Goal: Task Accomplishment & Management: Complete application form

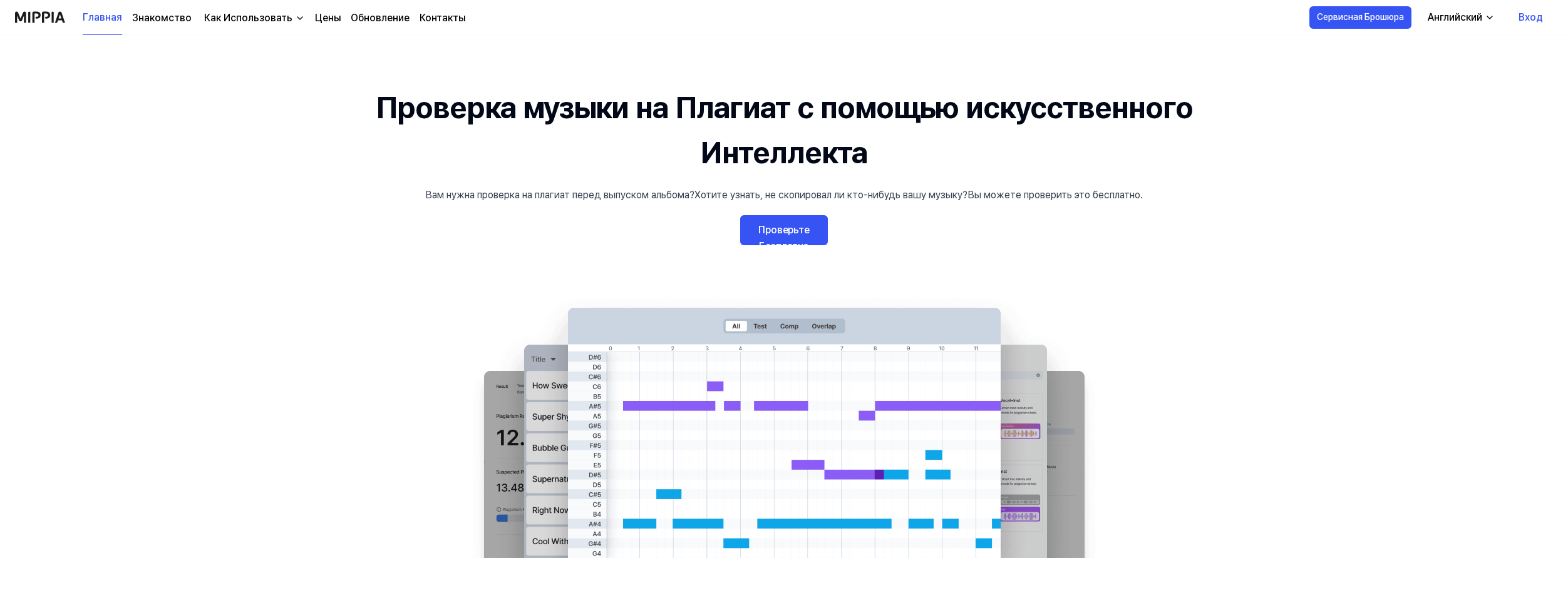
click at [798, 234] on ya-tr-span "Проверьте Бесплатно" at bounding box center [783, 237] width 51 height 28
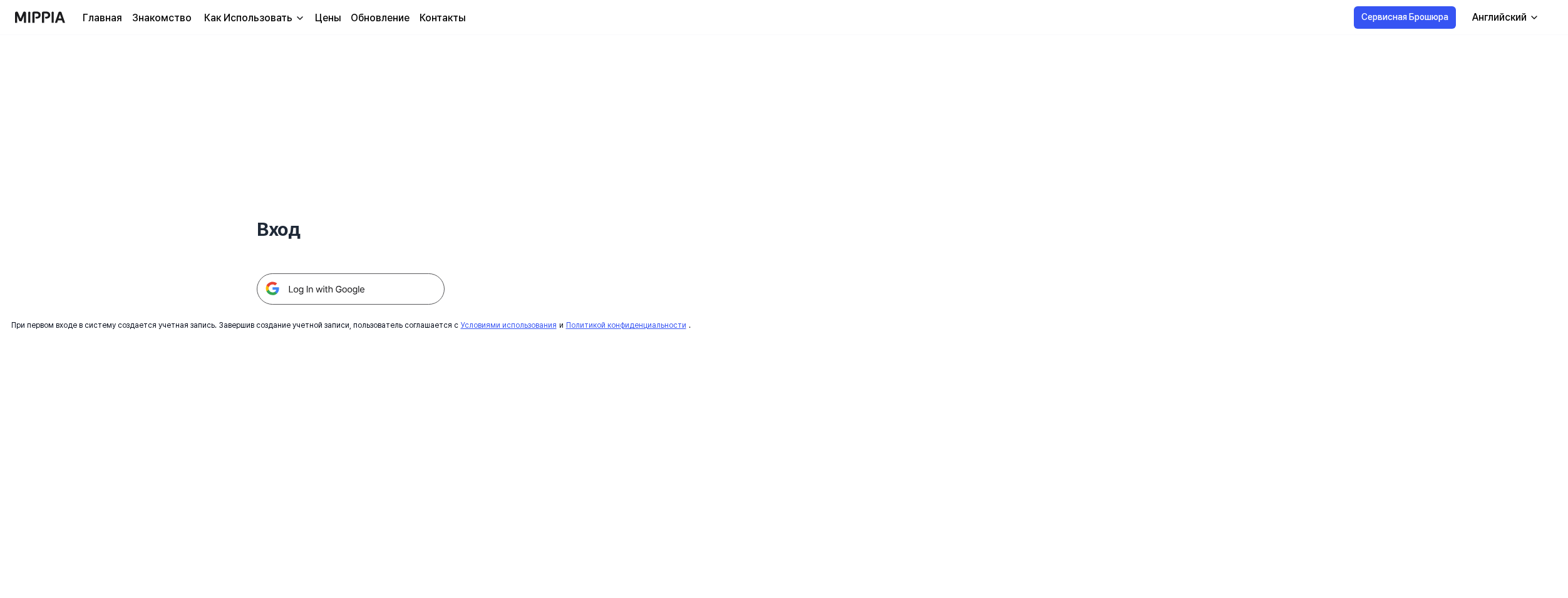
click at [316, 288] on img at bounding box center [350, 288] width 188 height 31
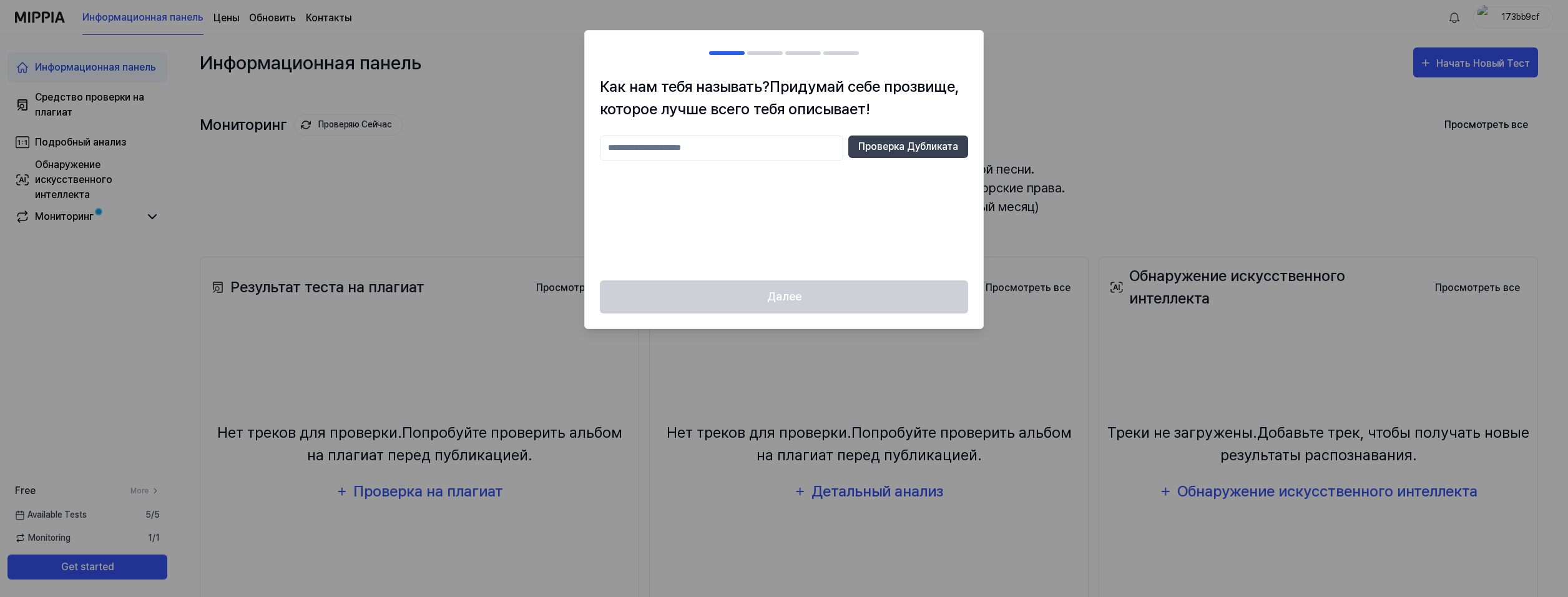
click at [681, 373] on div at bounding box center [784, 298] width 1568 height 597
click at [1239, 204] on div at bounding box center [784, 298] width 1568 height 597
click at [965, 139] on div "Как нам тебя называть? Придумай себе прозвище, которое лучше всего тебя описыва…" at bounding box center [784, 178] width 398 height 205
click at [965, 139] on button "Проверка Дубликата" at bounding box center [908, 147] width 120 height 23
click at [867, 344] on div at bounding box center [784, 298] width 1568 height 597
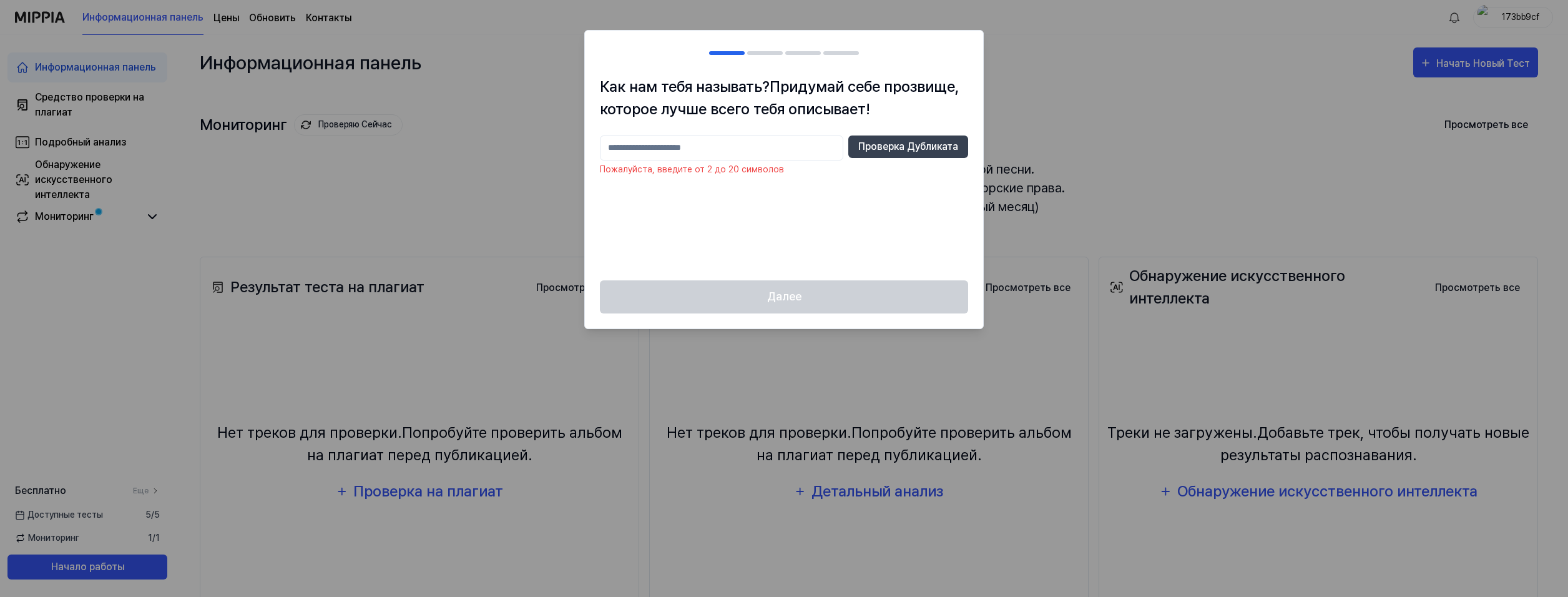
click at [867, 343] on div at bounding box center [784, 298] width 1568 height 597
click at [727, 163] on p "Пожалуйста, введите от 2 до 20 символов" at bounding box center [783, 169] width 368 height 13
click at [720, 150] on input "text" at bounding box center [721, 147] width 244 height 25
type input "*"
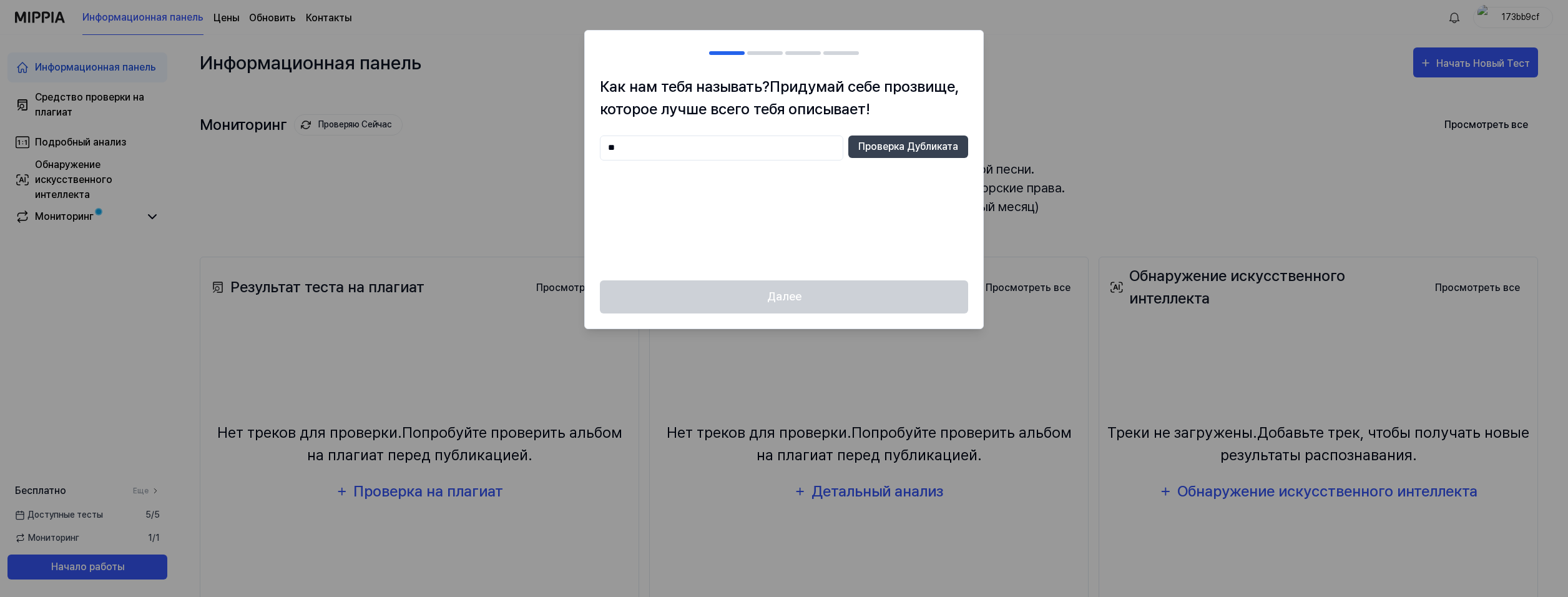
type input "*"
type input "**********"
click at [892, 139] on ya-tr-span "Проверка Дубликата" at bounding box center [908, 147] width 100 height 15
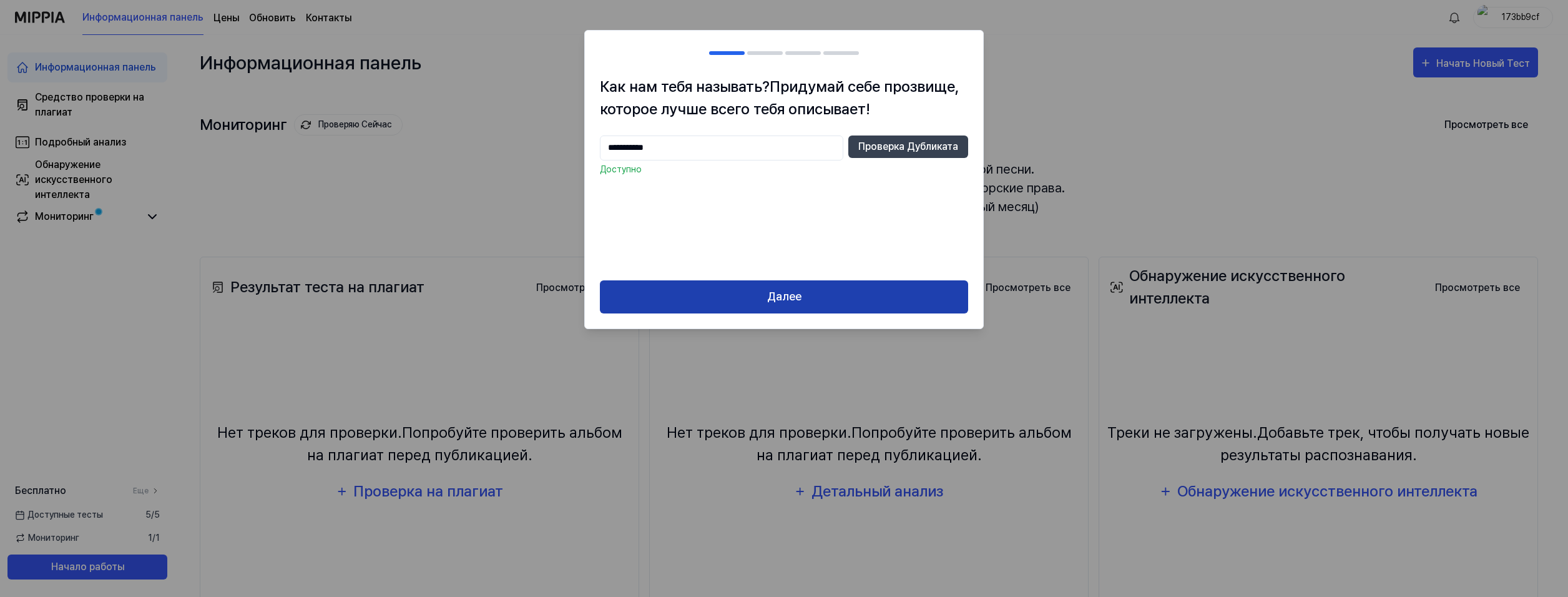
click at [727, 287] on button "Далее" at bounding box center [783, 297] width 368 height 33
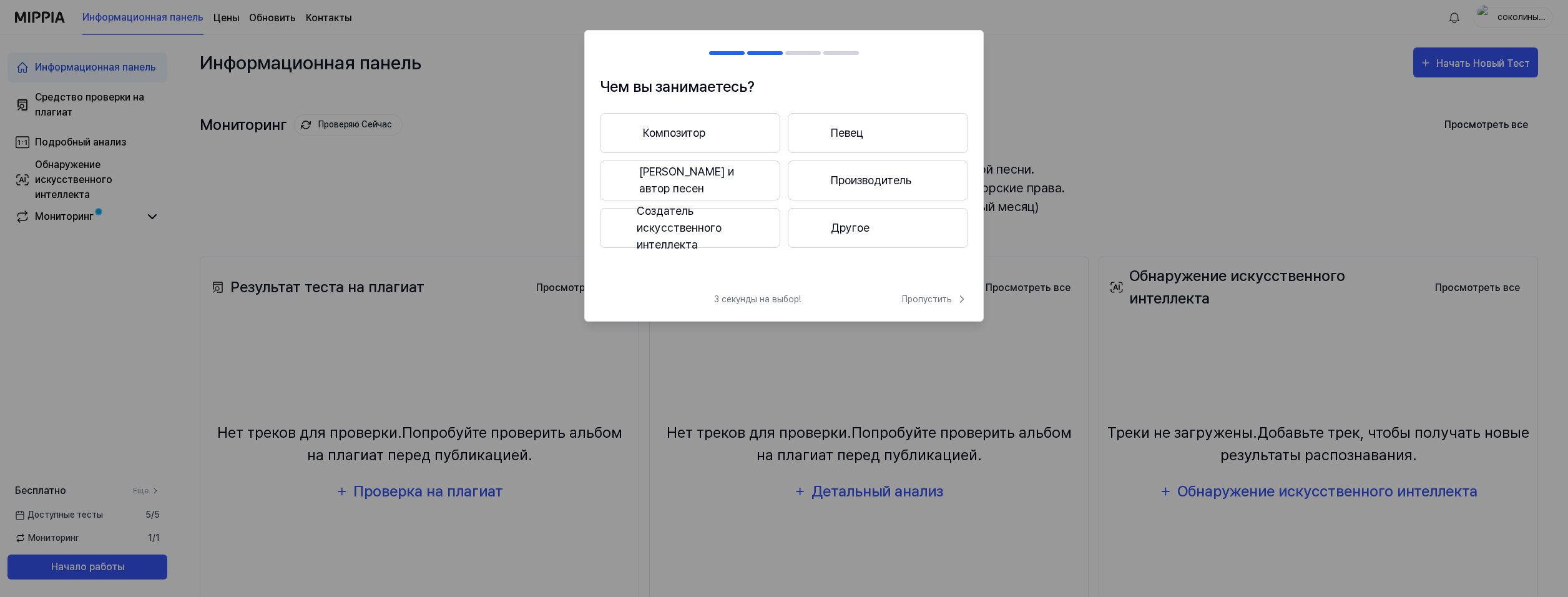
click at [718, 134] on button "Композитор" at bounding box center [690, 133] width 181 height 40
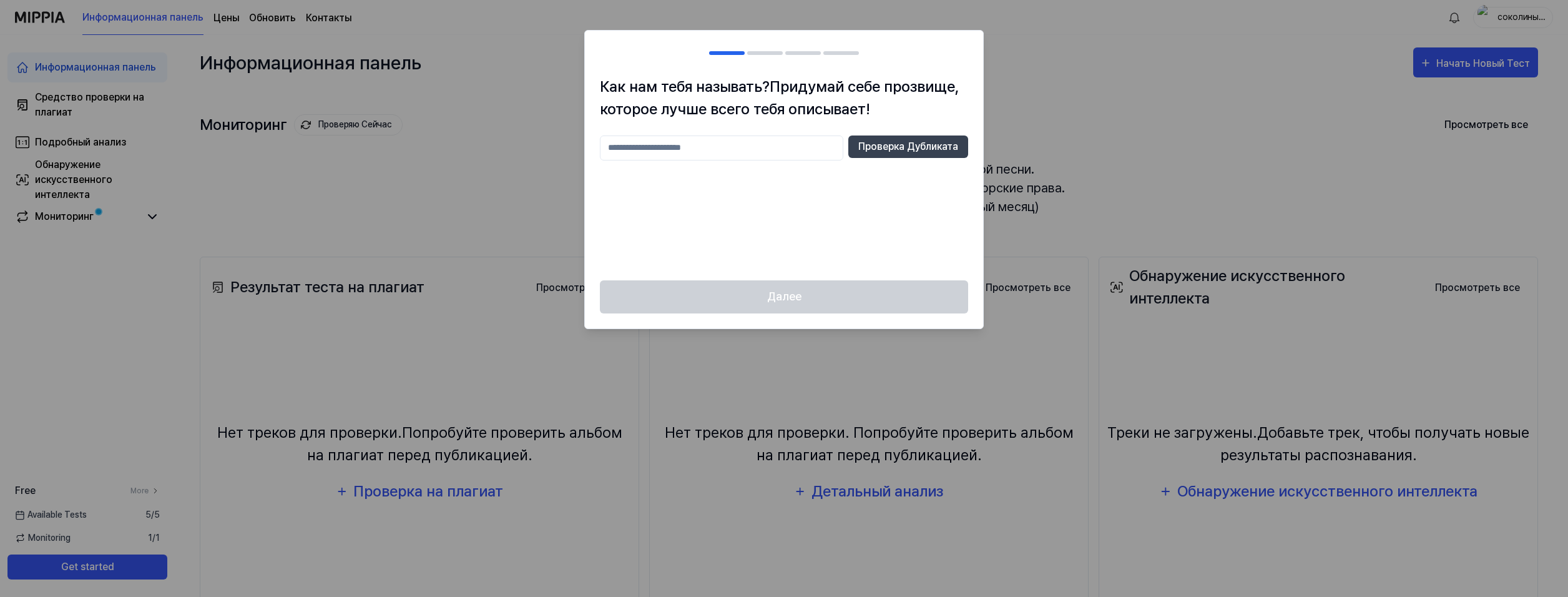
click at [759, 146] on input "text" at bounding box center [721, 147] width 244 height 25
click at [924, 144] on ya-tr-span "Проверка Дубликата" at bounding box center [908, 147] width 100 height 15
click at [896, 153] on ya-tr-span "Проверка Дубликата" at bounding box center [908, 147] width 100 height 15
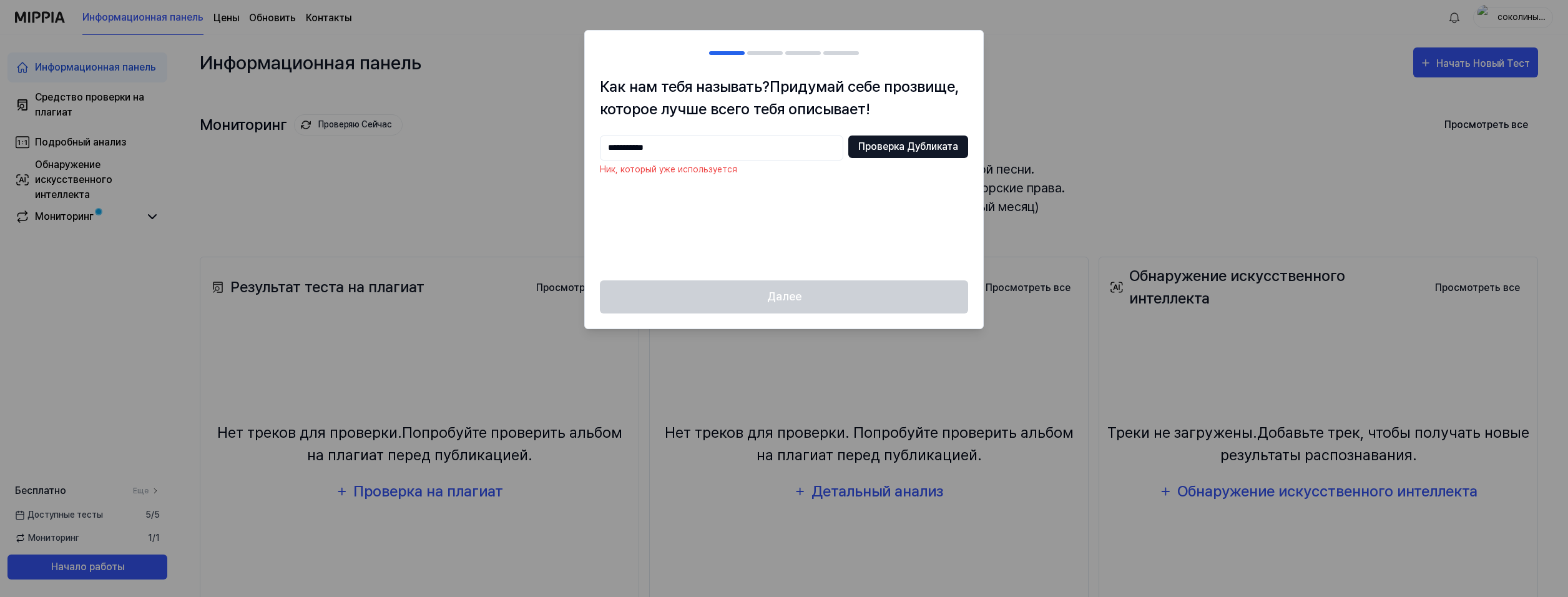
click at [896, 153] on ya-tr-span "Проверка Дубликата" at bounding box center [908, 147] width 100 height 15
click at [1138, 133] on div at bounding box center [784, 298] width 1568 height 597
click at [1138, 132] on div at bounding box center [784, 298] width 1568 height 597
click at [1138, 132] on div at bounding box center [784, 298] width 1568 height 597
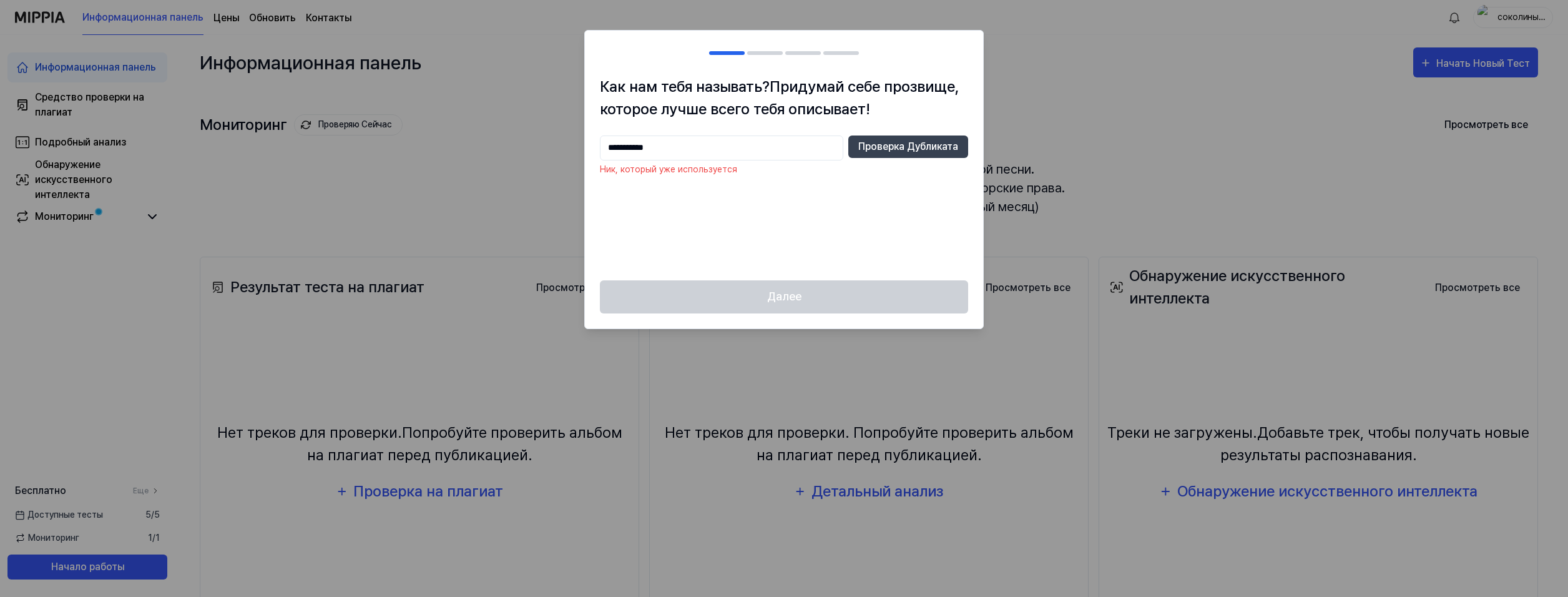
click at [1138, 132] on div at bounding box center [784, 298] width 1568 height 597
click at [1138, 131] on div at bounding box center [784, 298] width 1568 height 597
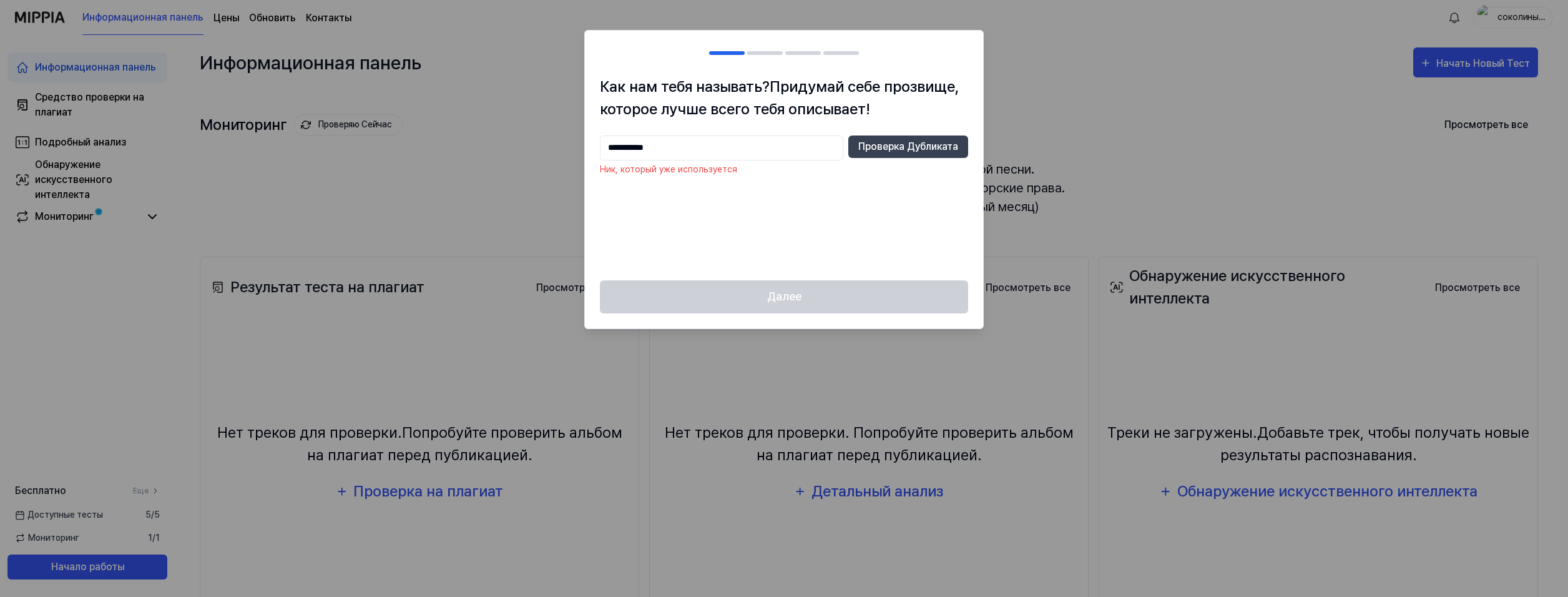
click at [1139, 129] on div at bounding box center [784, 298] width 1568 height 597
click at [1139, 128] on div at bounding box center [784, 298] width 1568 height 597
drag, startPoint x: 762, startPoint y: 153, endPoint x: 439, endPoint y: 166, distance: 323.3
click at [439, 166] on body "Информационная панель Цены Обновить Контакты соколиный клинок Информационная па…" at bounding box center [782, 298] width 1563 height 597
type input "**********"
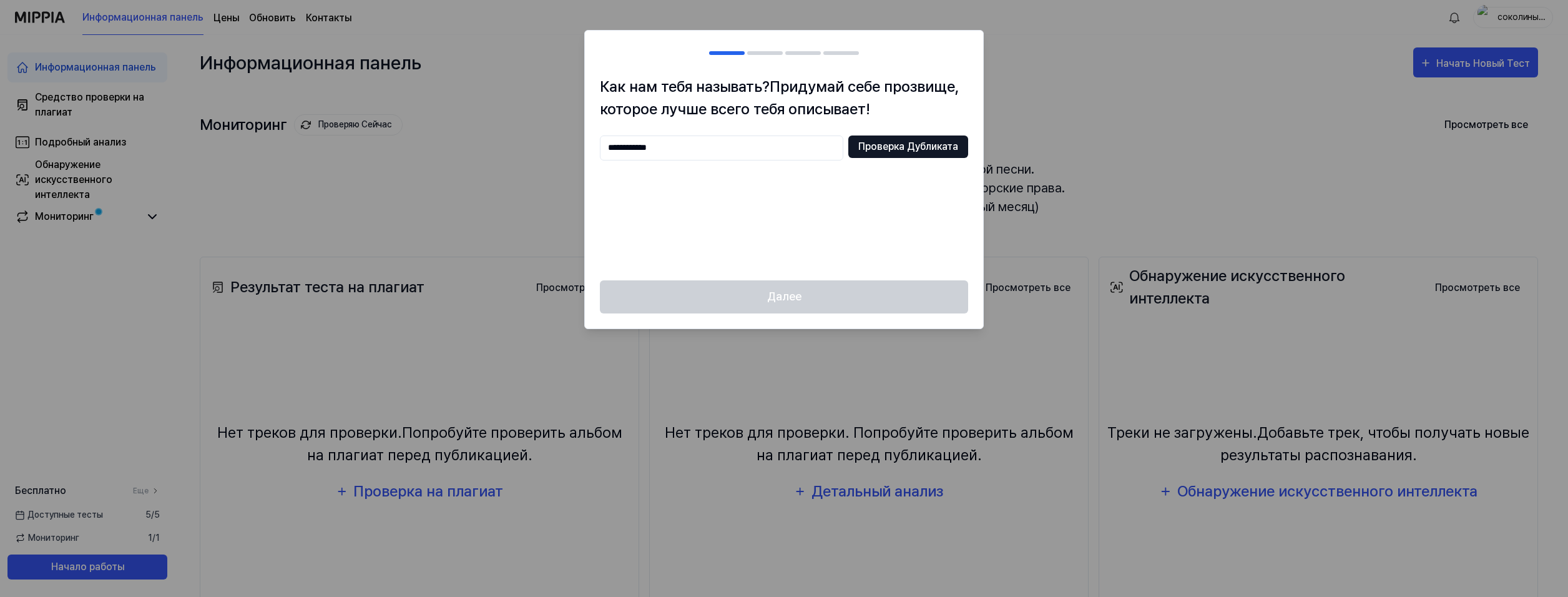
click at [869, 147] on ya-tr-span "Проверка Дубликата" at bounding box center [908, 147] width 100 height 15
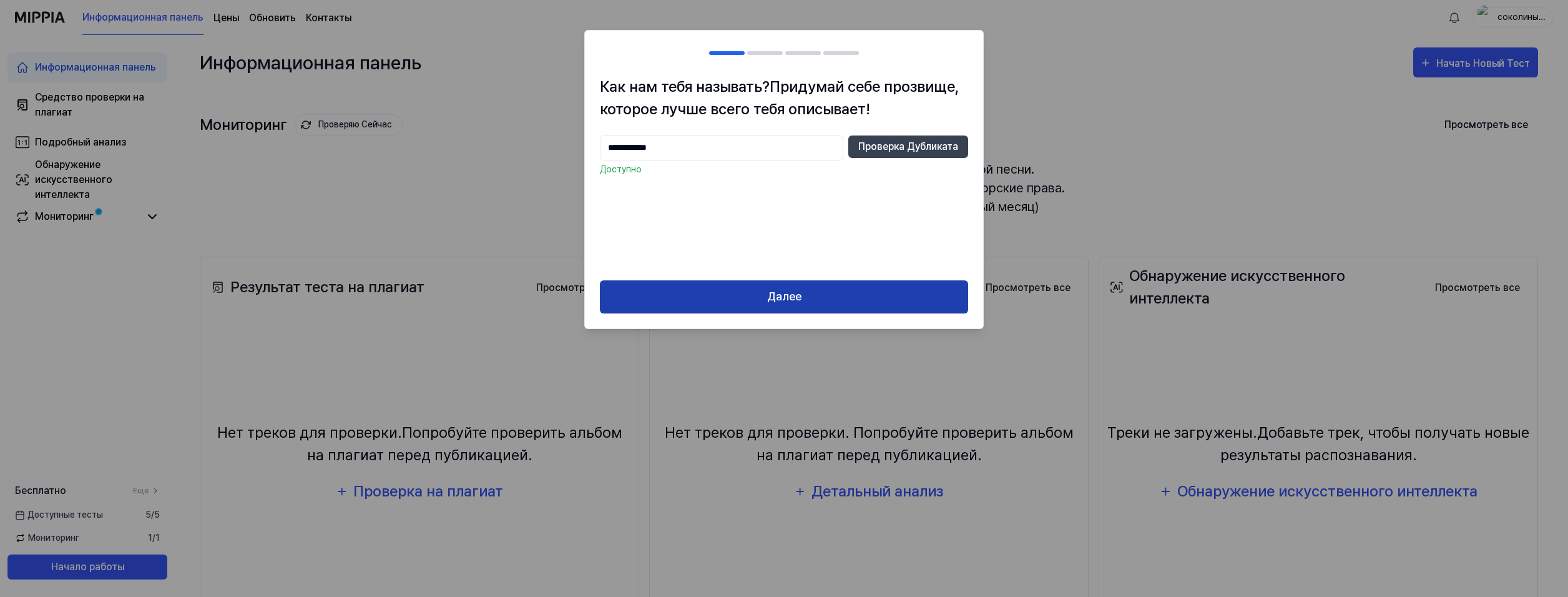
click at [696, 295] on button "Далее" at bounding box center [783, 297] width 368 height 33
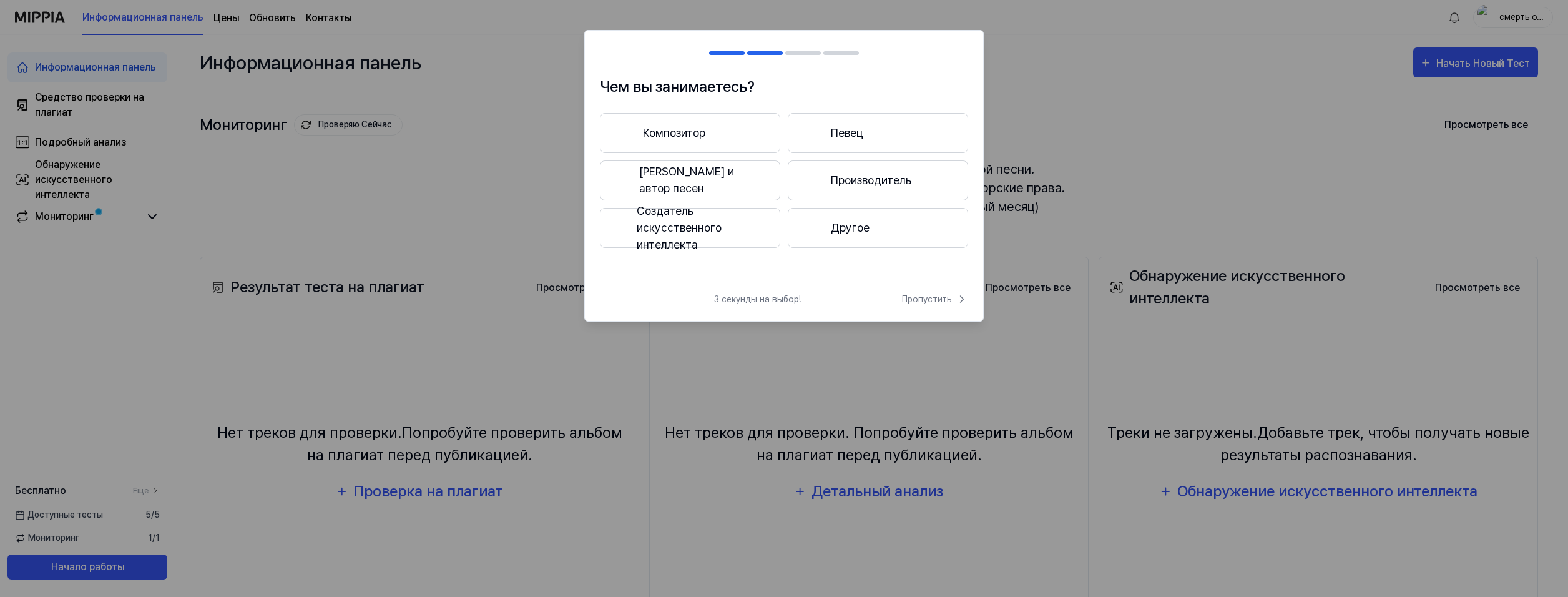
click at [686, 131] on ya-tr-span "Композитор" at bounding box center [674, 133] width 62 height 17
